Goal: Task Accomplishment & Management: Complete application form

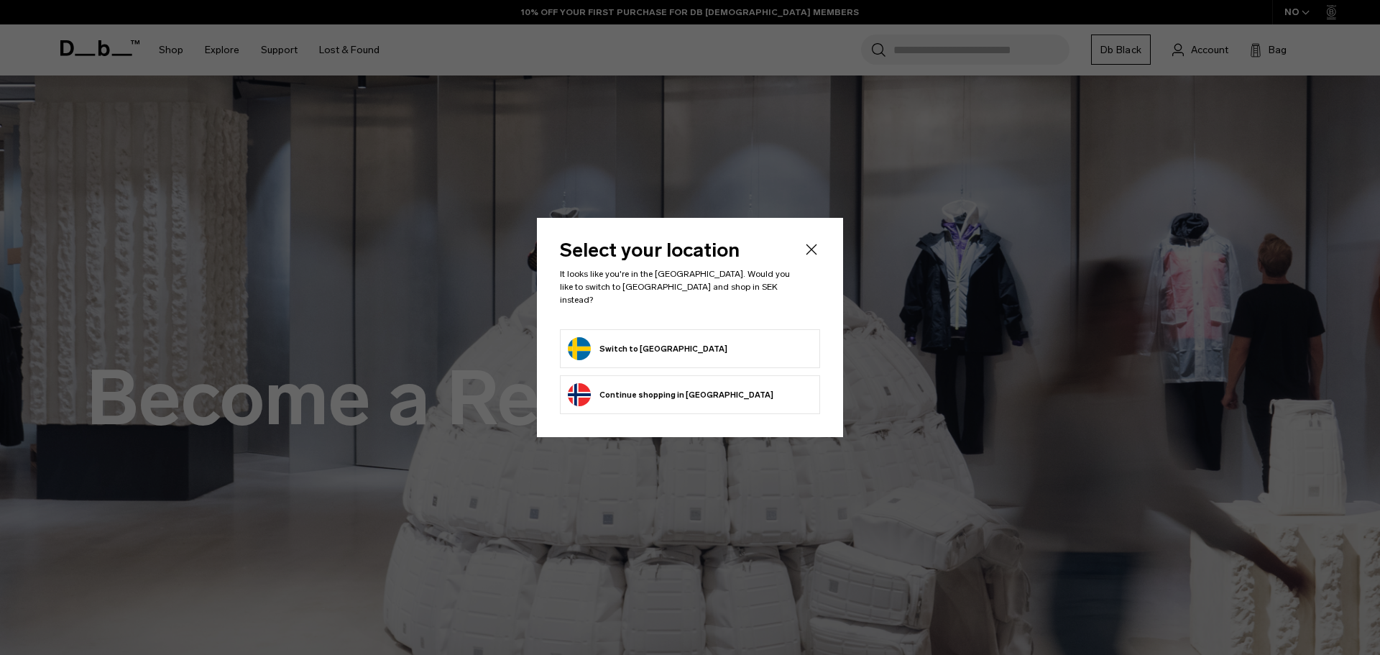
drag, startPoint x: 0, startPoint y: 0, endPoint x: 656, endPoint y: 354, distance: 745.5
click at [656, 354] on button "Switch to Sweden" at bounding box center [648, 348] width 160 height 23
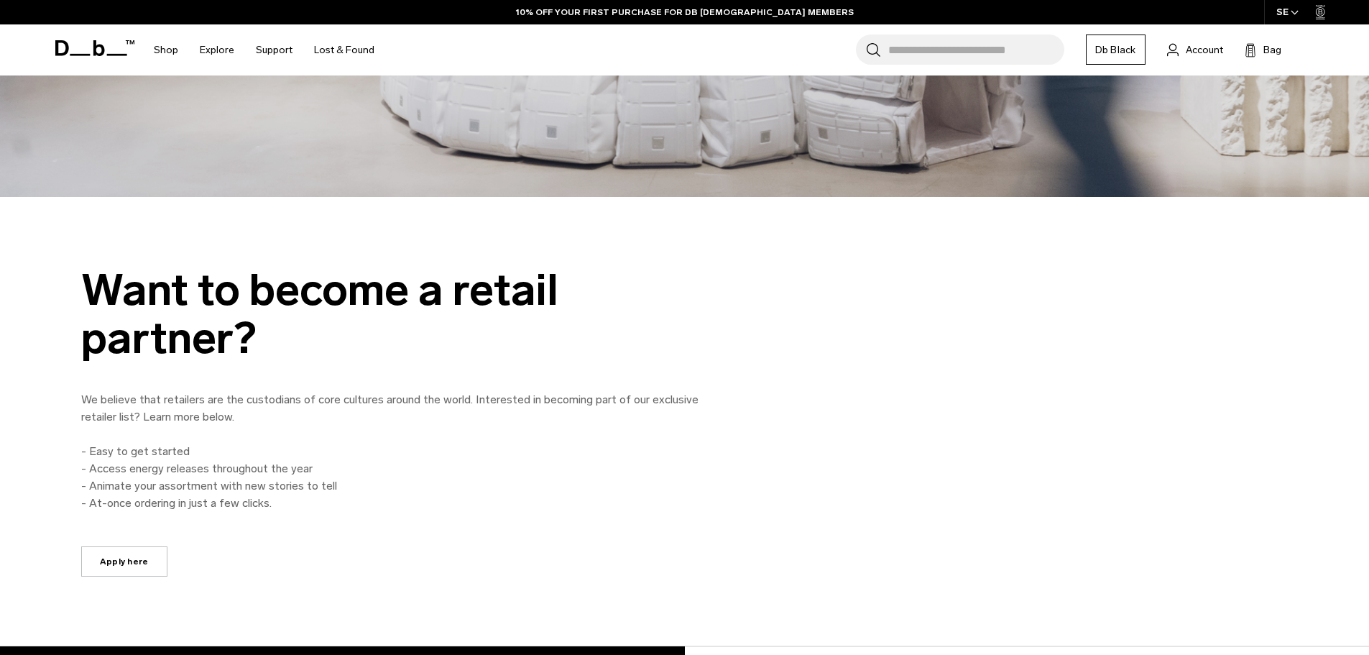
scroll to position [719, 0]
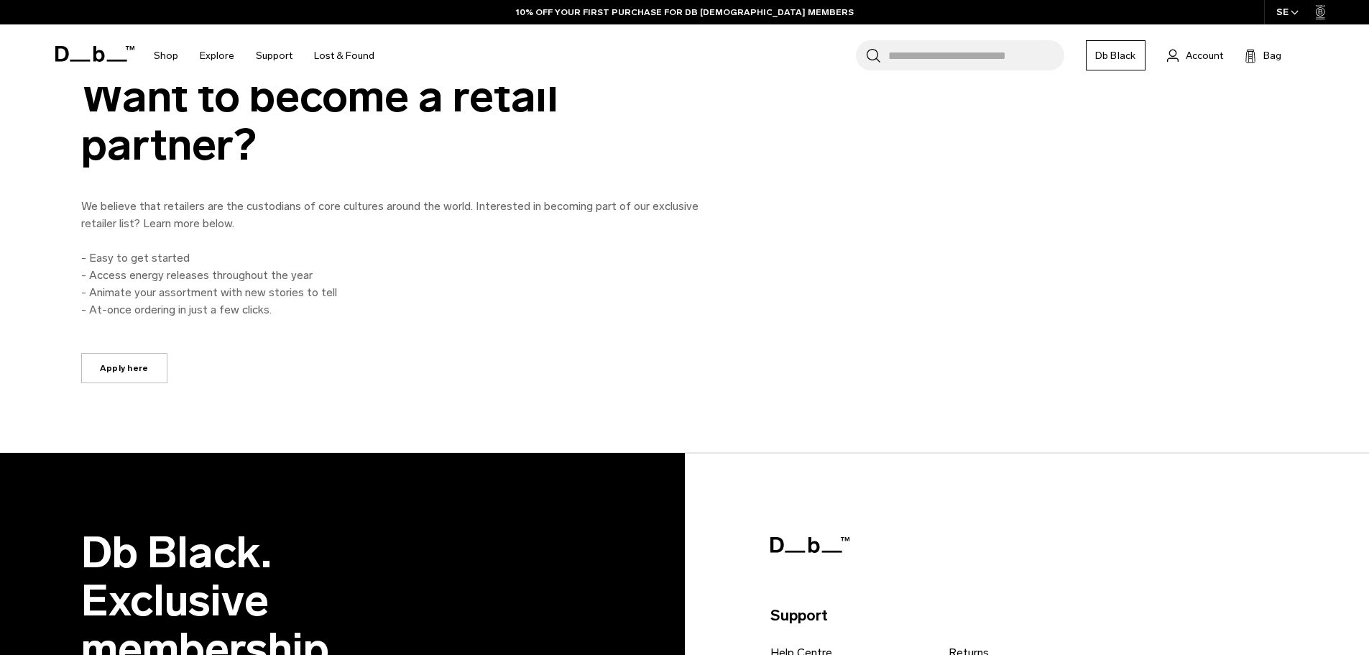
click at [582, 201] on p "We believe that retailers are the custodians of core cultures around the world.…" at bounding box center [404, 215] width 647 height 35
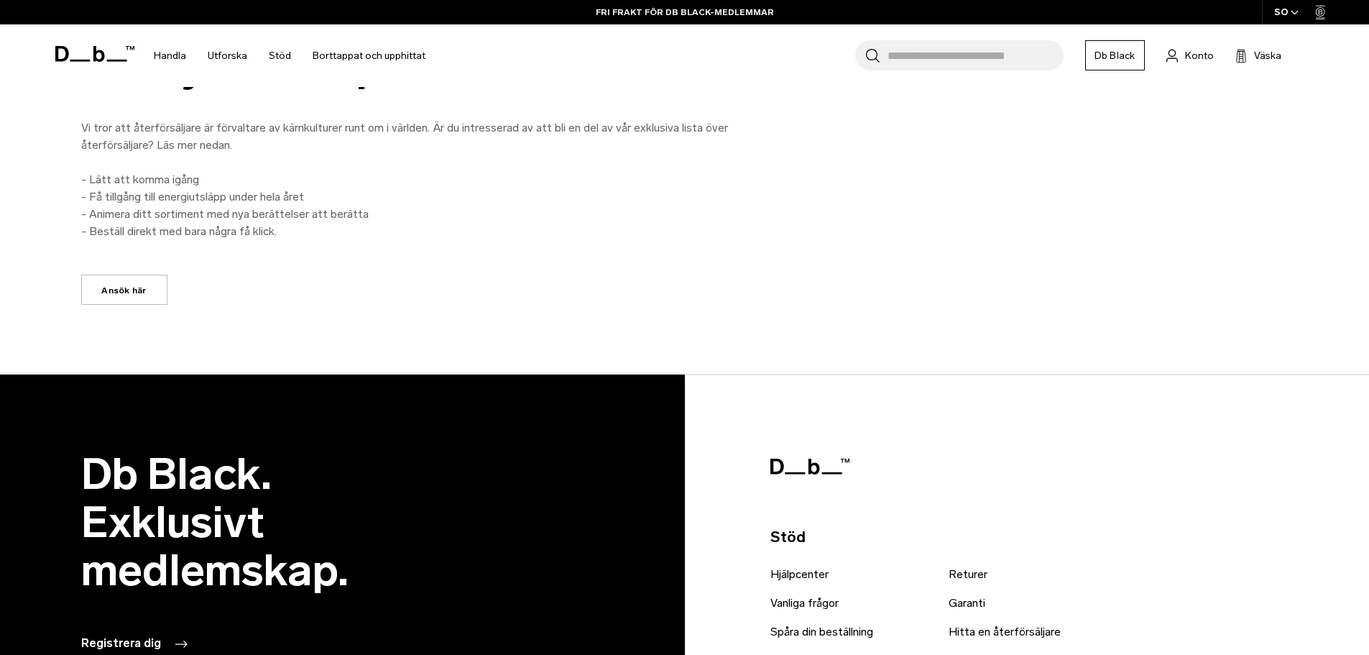
scroll to position [791, 0]
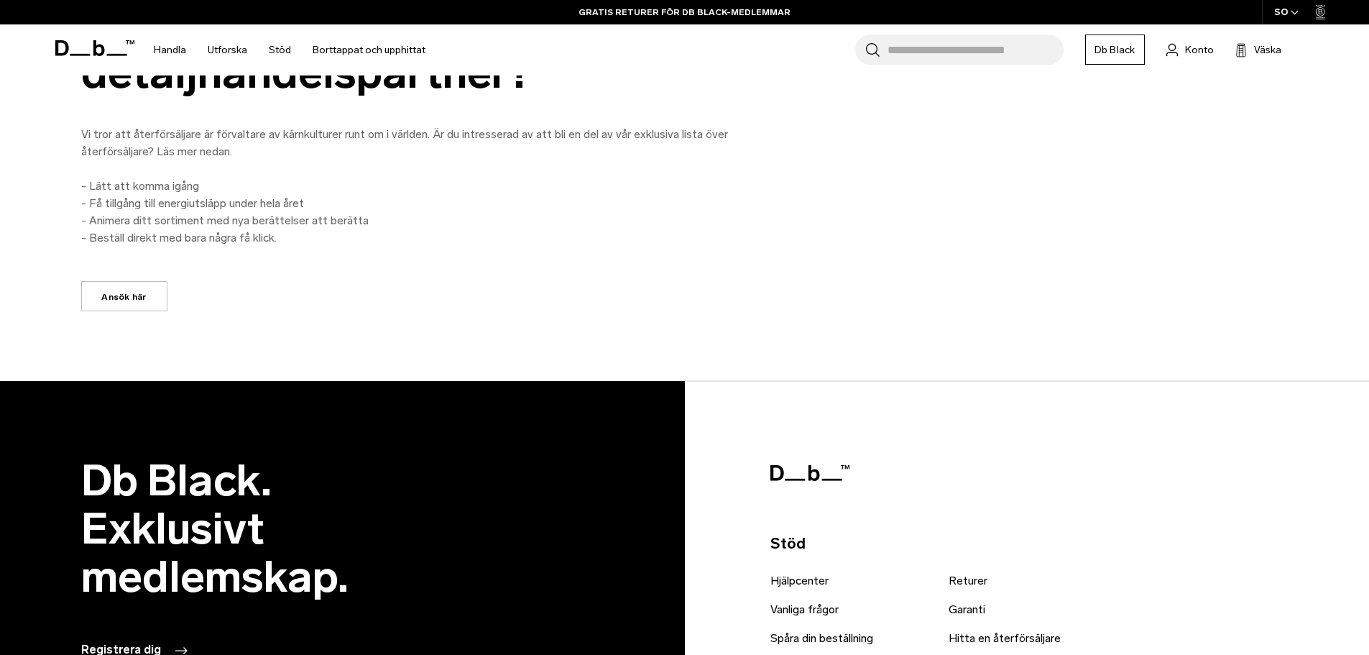
click at [151, 295] on link "Ansök här" at bounding box center [124, 296] width 86 height 30
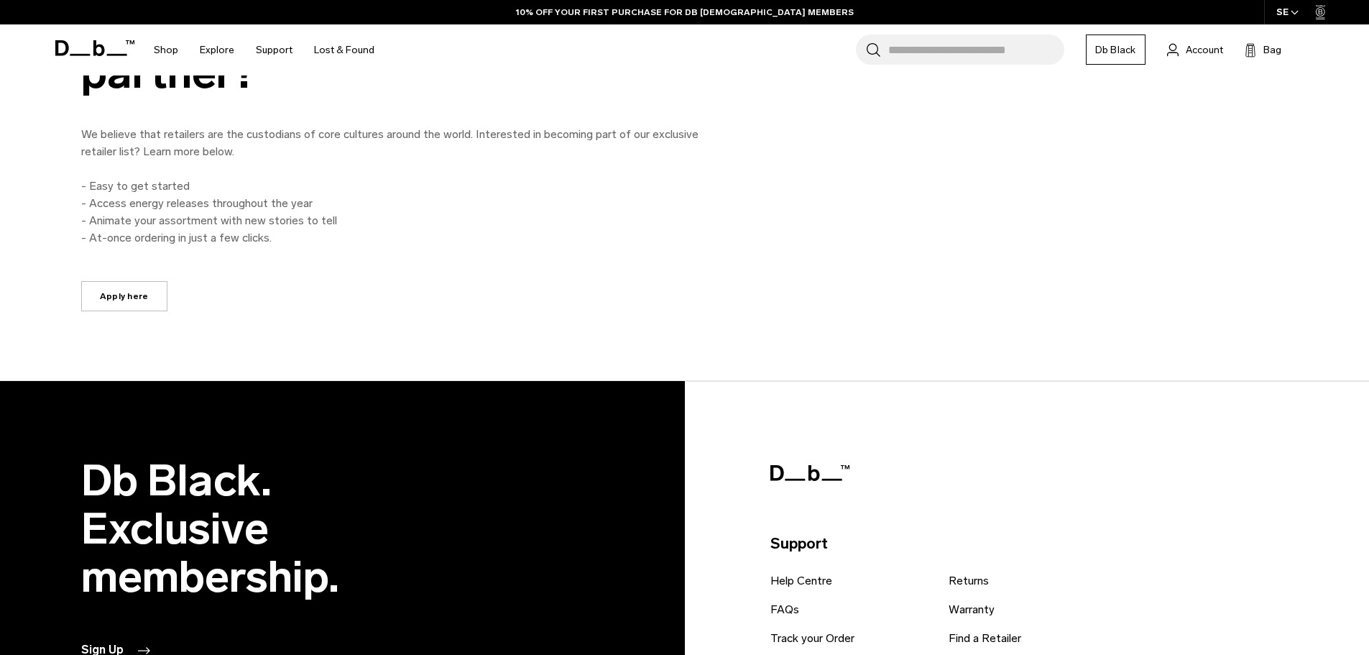
click at [109, 290] on link "Apply here" at bounding box center [124, 296] width 86 height 30
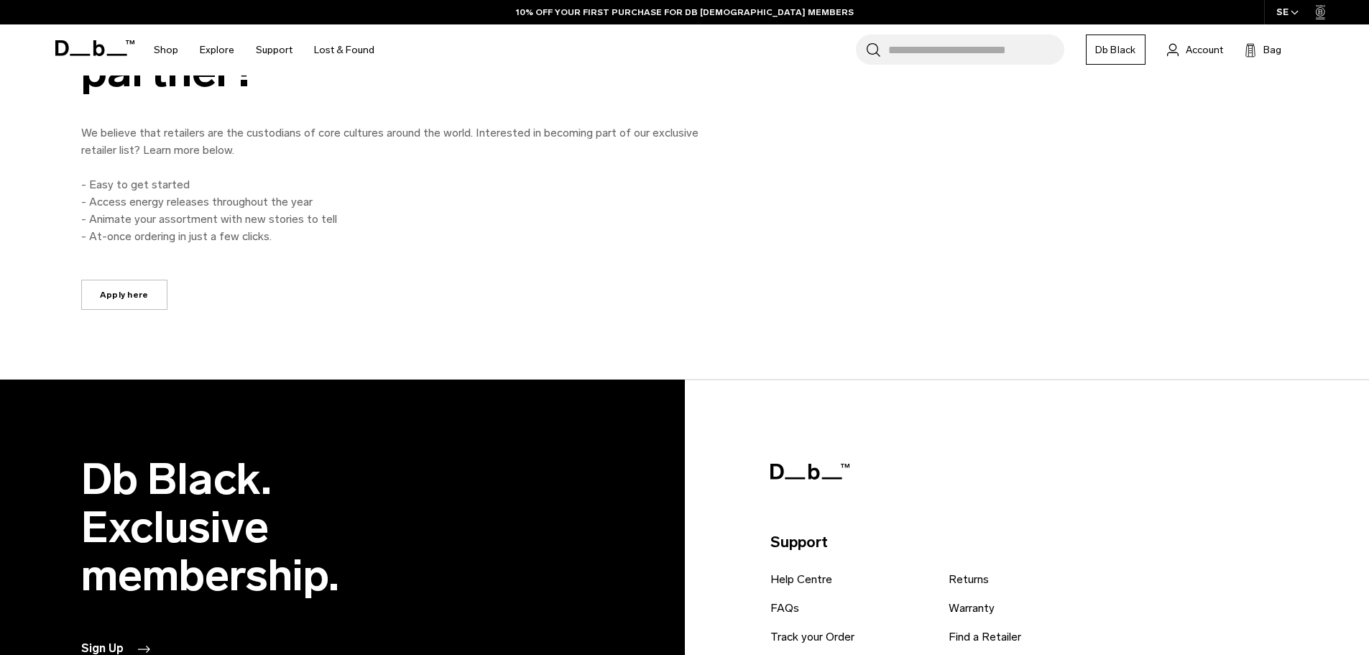
drag, startPoint x: 0, startPoint y: 0, endPoint x: 137, endPoint y: 282, distance: 313.5
click at [152, 272] on div "Want to become a retail partner? We believe that retailers are the custodians o…" at bounding box center [685, 154] width 1294 height 311
click at [137, 282] on link "Apply here" at bounding box center [124, 295] width 86 height 30
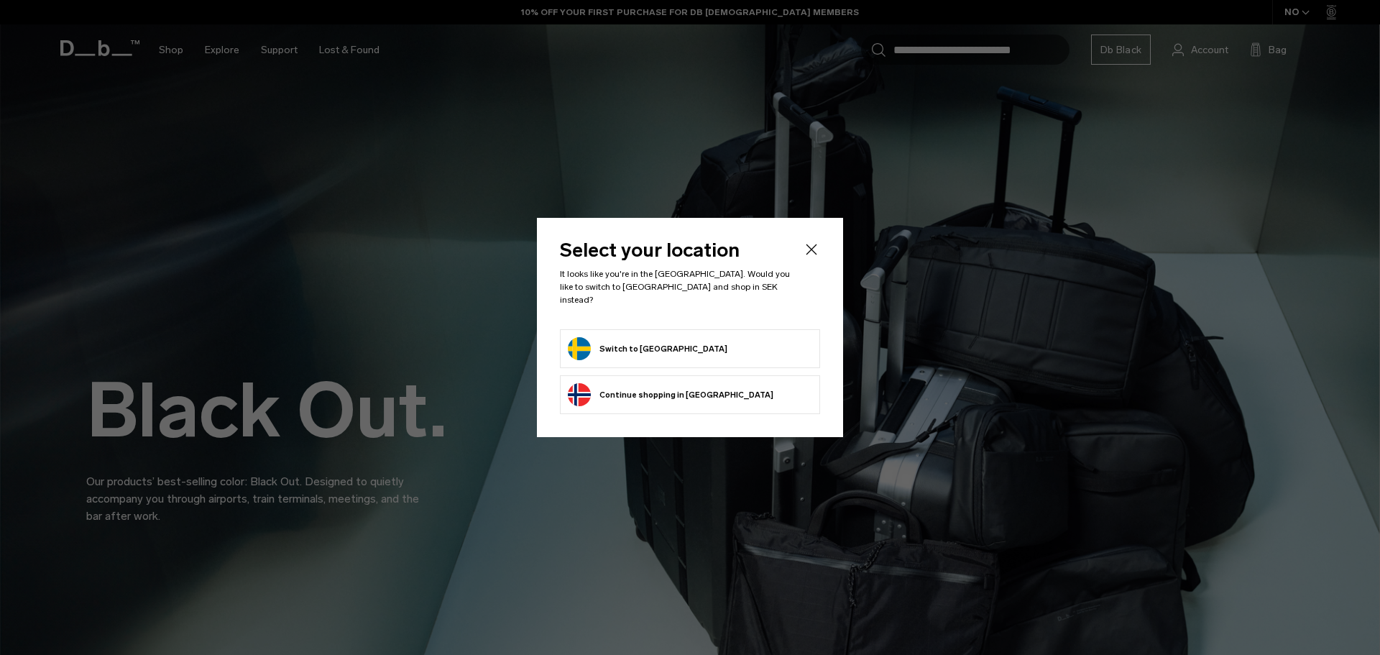
click at [613, 339] on button "Switch to [GEOGRAPHIC_DATA]" at bounding box center [648, 348] width 160 height 23
click at [618, 340] on button "Switch to [GEOGRAPHIC_DATA]" at bounding box center [648, 348] width 160 height 23
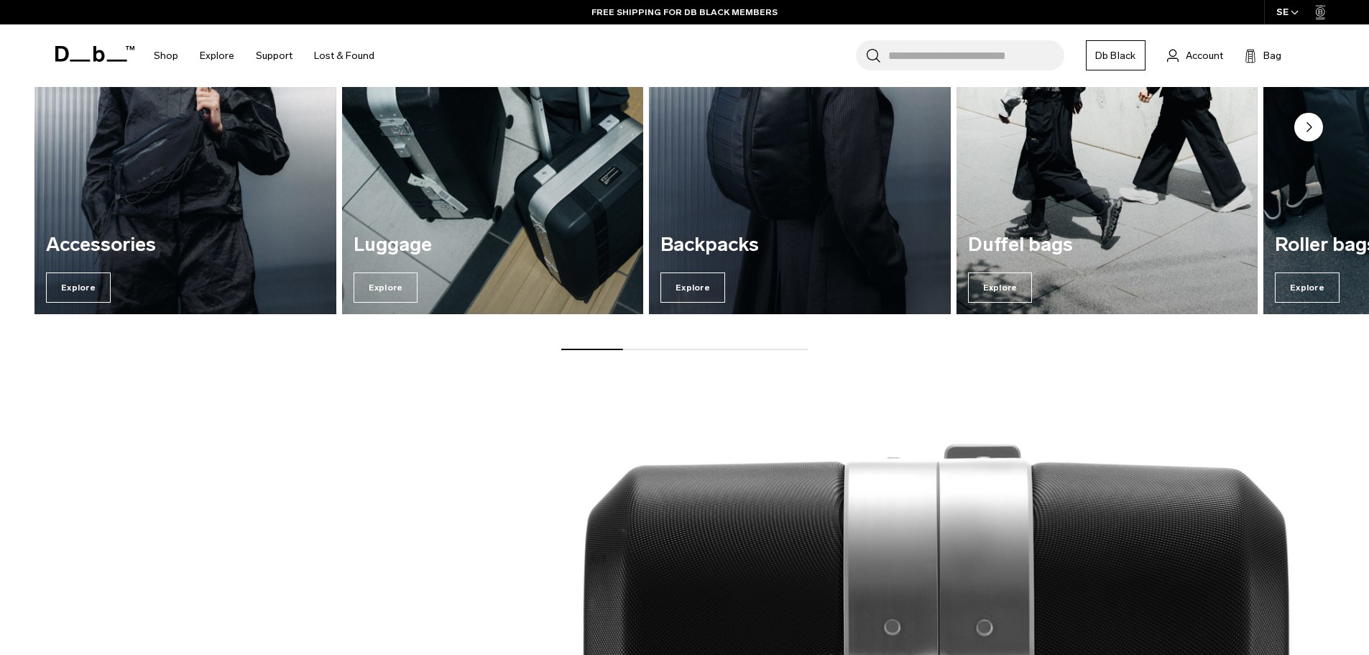
scroll to position [2013, 0]
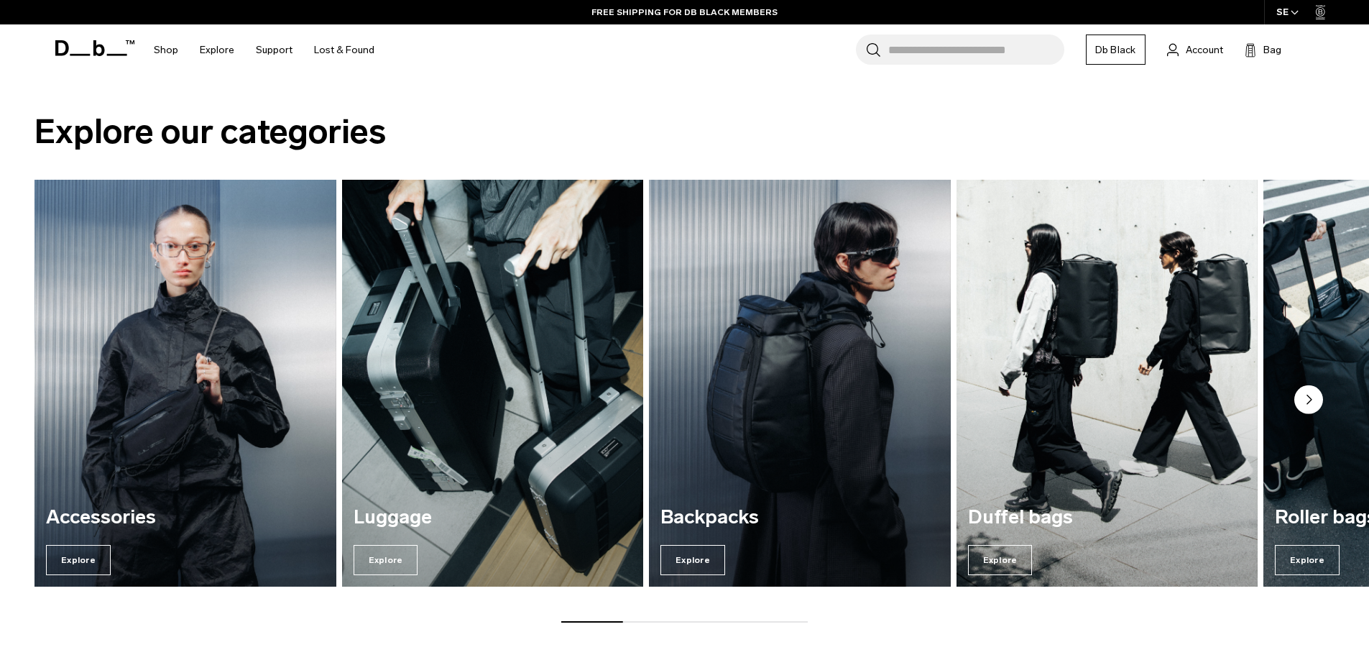
click at [520, 369] on img "2 / 7" at bounding box center [492, 383] width 311 height 419
